Goal: Task Accomplishment & Management: Manage account settings

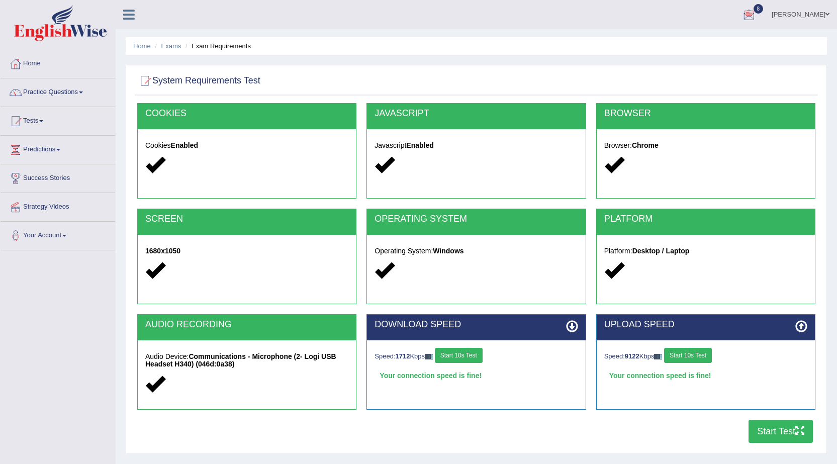
drag, startPoint x: 413, startPoint y: 67, endPoint x: 492, endPoint y: 32, distance: 86.3
click at [425, 63] on div "Home Exams Exam Requirements System Requirements Test COOKIES Cookies Enabled J…" at bounding box center [477, 251] width 722 height 503
click at [828, 11] on span at bounding box center [828, 14] width 4 height 7
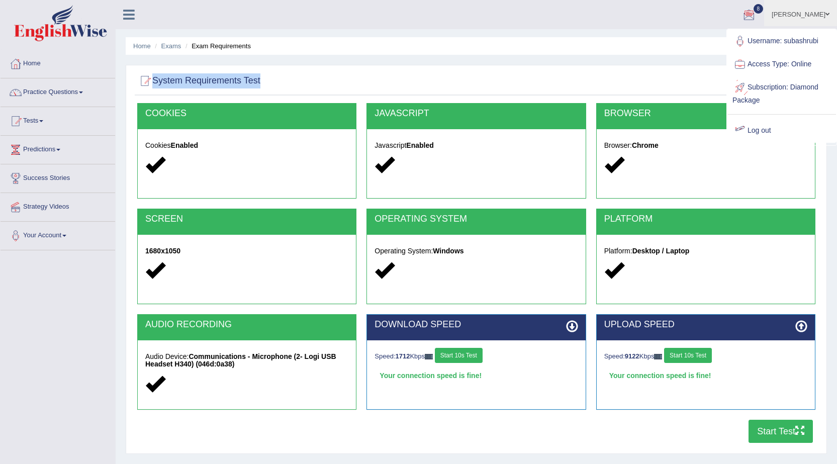
click at [768, 128] on link "Log out" at bounding box center [782, 130] width 109 height 23
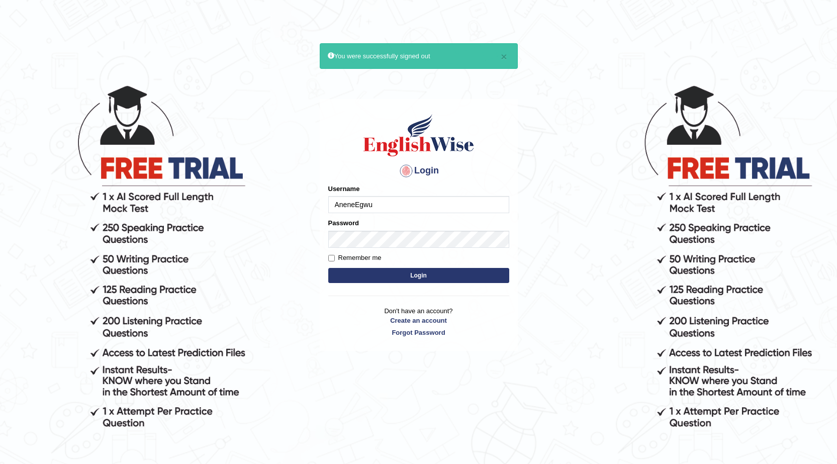
type input "AneneEgwu"
click at [328, 268] on button "Login" at bounding box center [418, 275] width 181 height 15
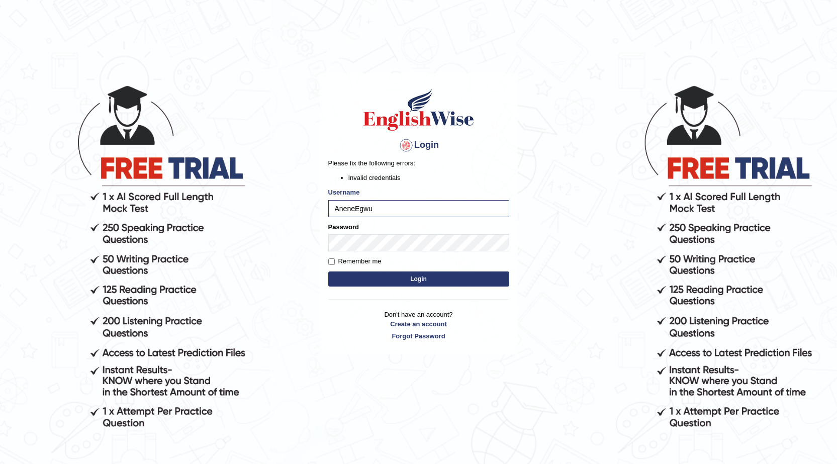
click at [381, 277] on button "Login" at bounding box center [418, 279] width 181 height 15
click at [355, 338] on link "Forgot Password" at bounding box center [418, 336] width 181 height 10
